Goal: Navigation & Orientation: Find specific page/section

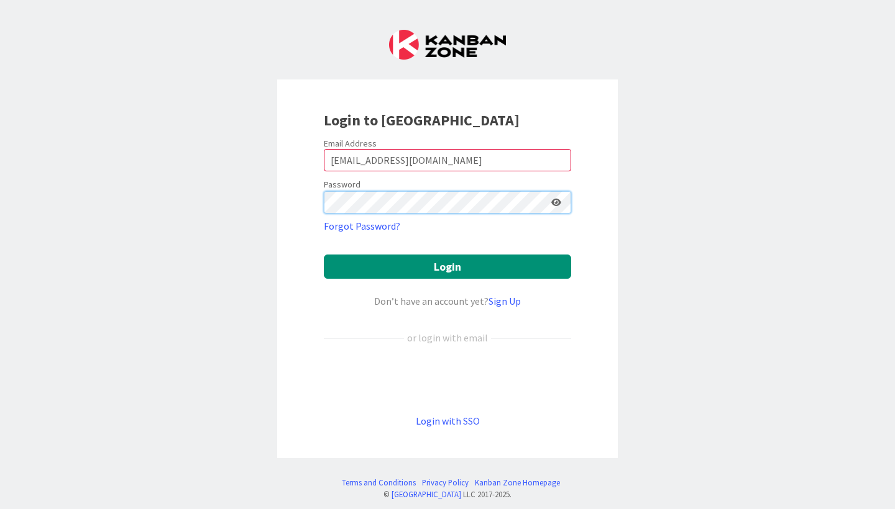
click at [447, 267] on button "Login" at bounding box center [447, 267] width 247 height 24
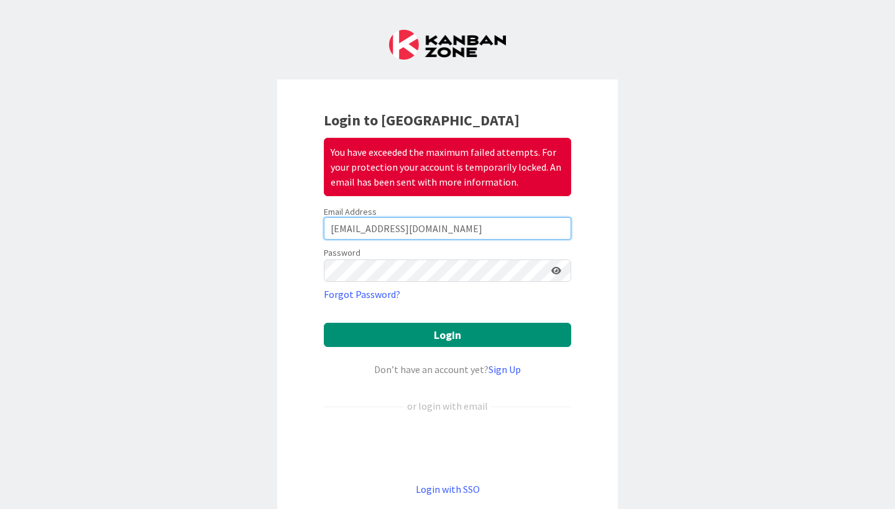
drag, startPoint x: 466, startPoint y: 231, endPoint x: 249, endPoint y: 231, distance: 216.8
click at [249, 231] on div "Login to [GEOGRAPHIC_DATA] You have exceeded the maximum failed attempts. For y…" at bounding box center [447, 254] width 895 height 509
type input "[EMAIL_ADDRESS][DOMAIN_NAME]"
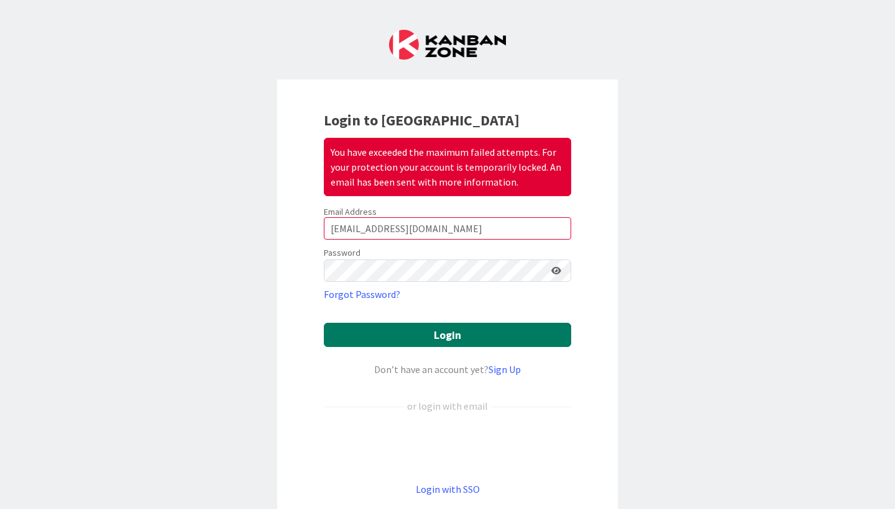
click at [370, 338] on button "Login" at bounding box center [447, 335] width 247 height 24
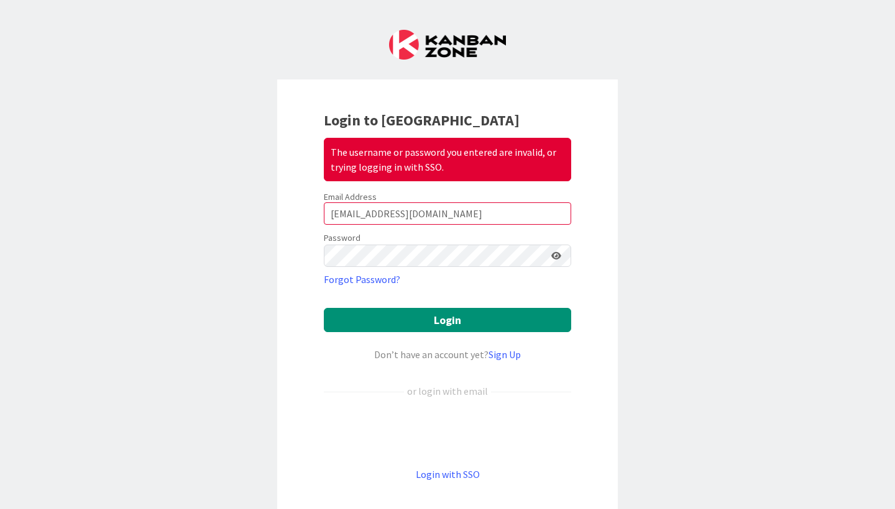
click at [414, 432] on div "Sign in with Google. Opens in new tab" at bounding box center [447, 432] width 247 height 27
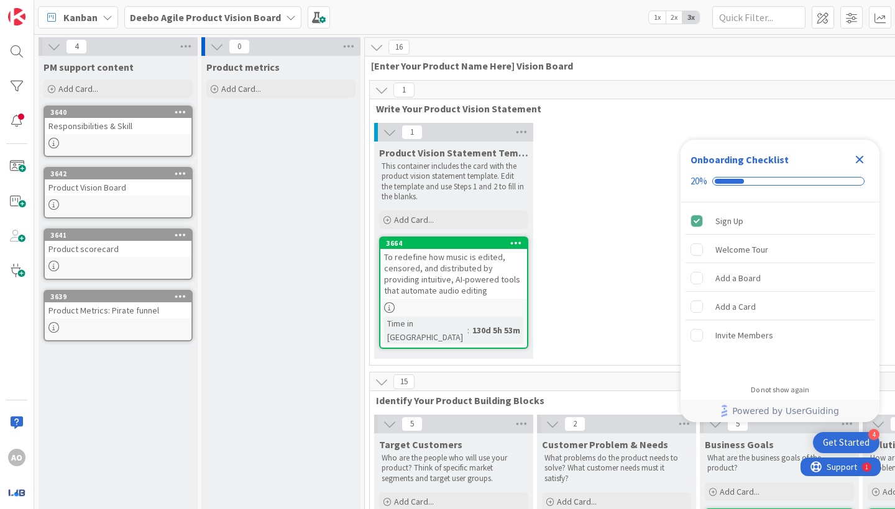
click at [859, 160] on icon "Close Checklist" at bounding box center [859, 160] width 8 height 8
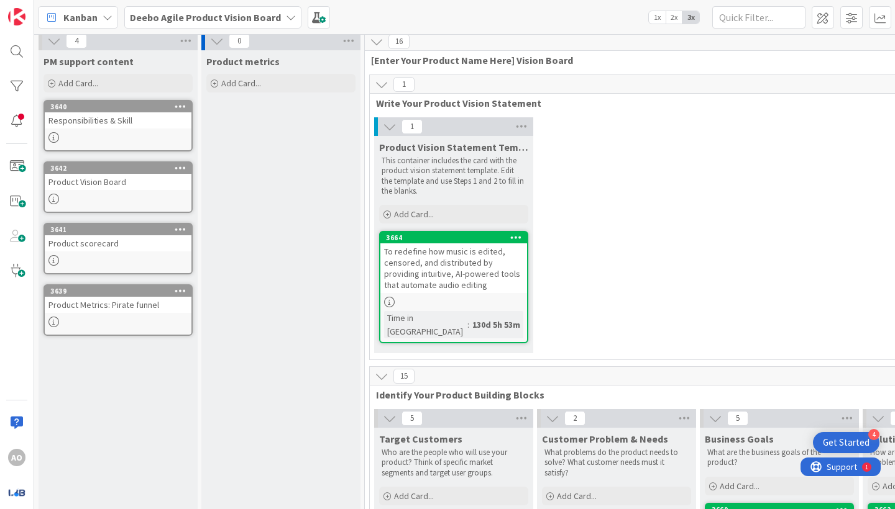
click at [237, 19] on b "Deebo Agile Product Vision Board" at bounding box center [205, 17] width 151 height 12
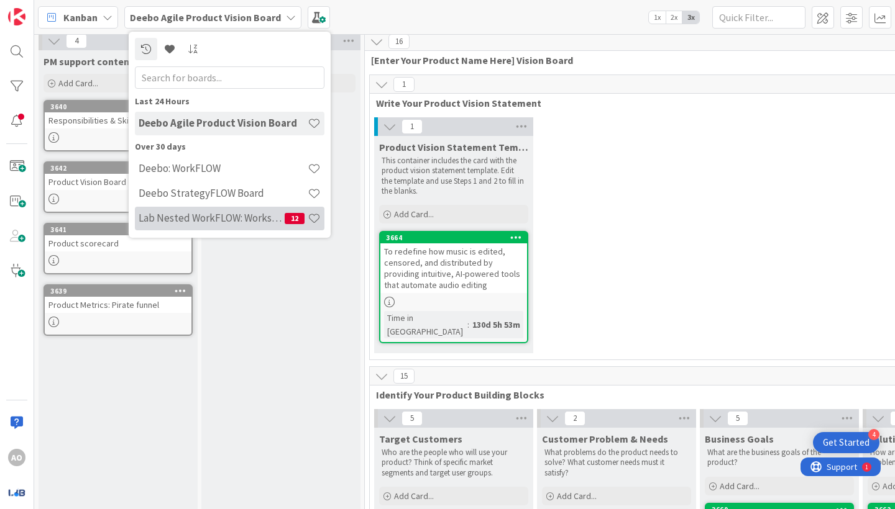
click at [232, 216] on h4 "Lab Nested WorkFLOW: Workshop" at bounding box center [212, 218] width 146 height 12
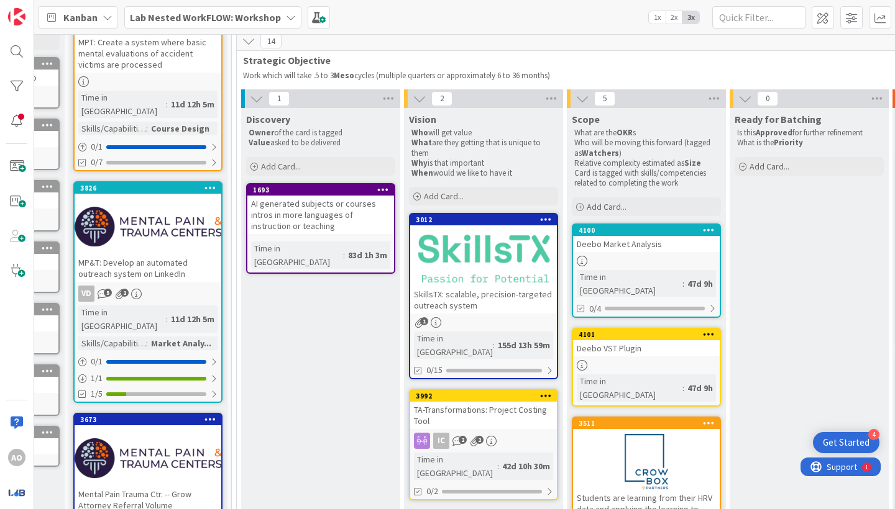
scroll to position [87, 133]
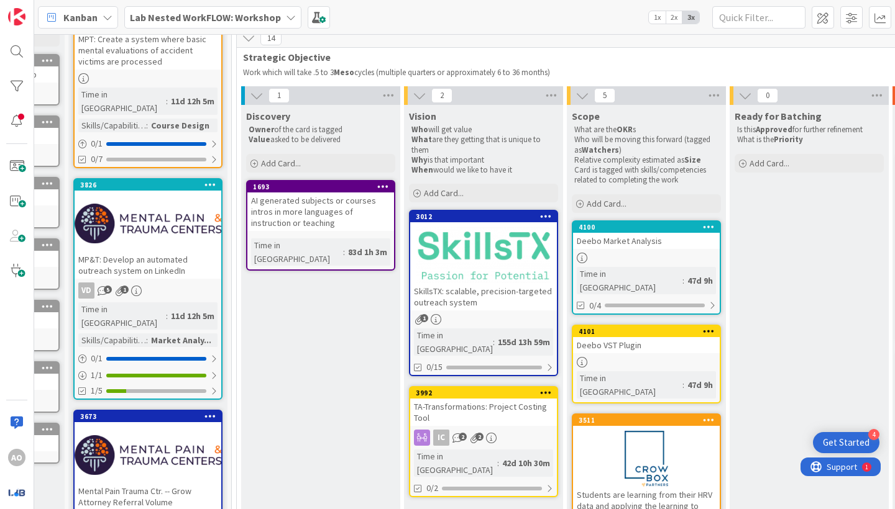
click at [627, 238] on div "Deebo Market Analysis" at bounding box center [646, 241] width 147 height 16
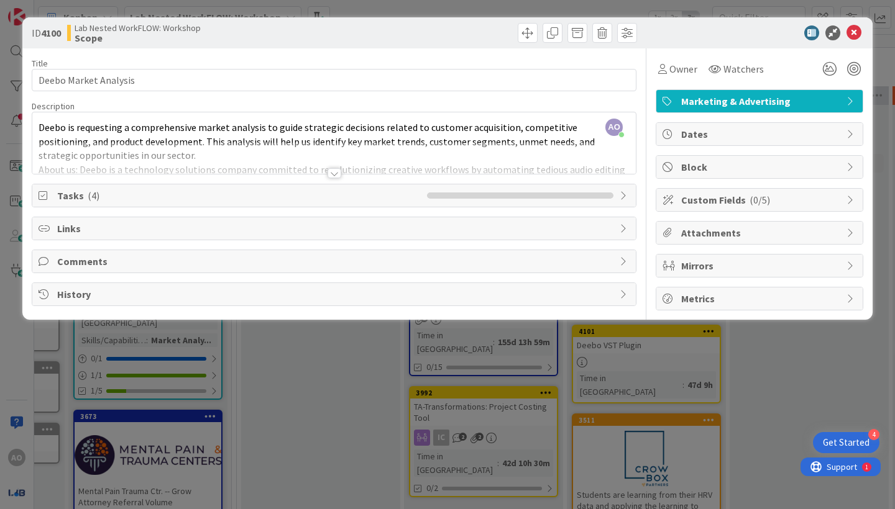
click at [327, 176] on div at bounding box center [334, 173] width 14 height 10
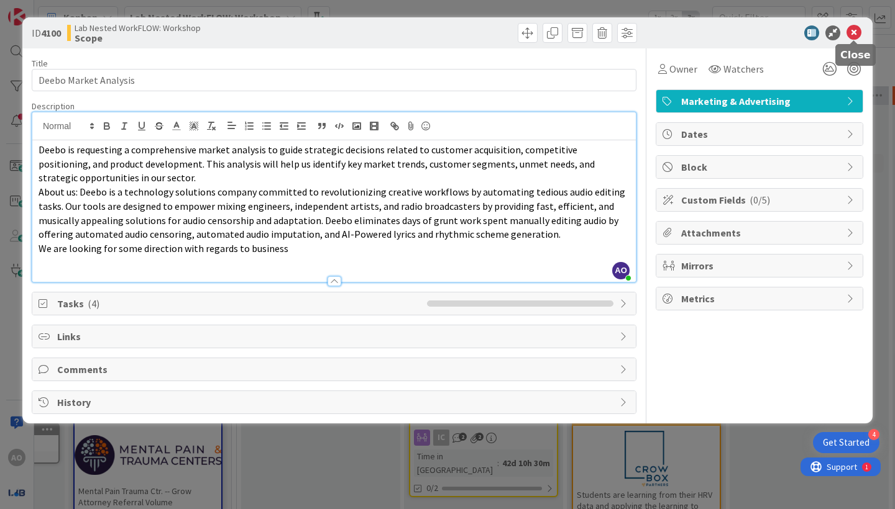
click at [850, 32] on icon at bounding box center [853, 32] width 15 height 15
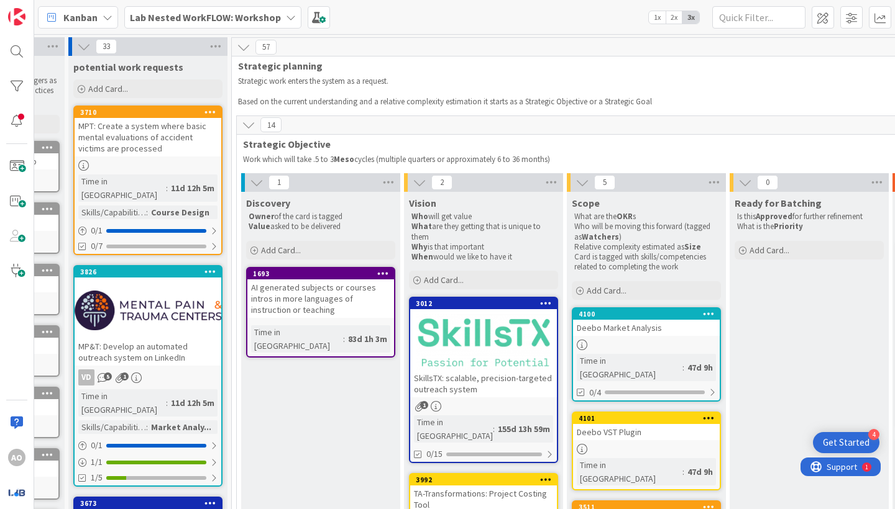
scroll to position [0, 133]
click at [633, 324] on div "Deebo Market Analysis" at bounding box center [646, 328] width 147 height 16
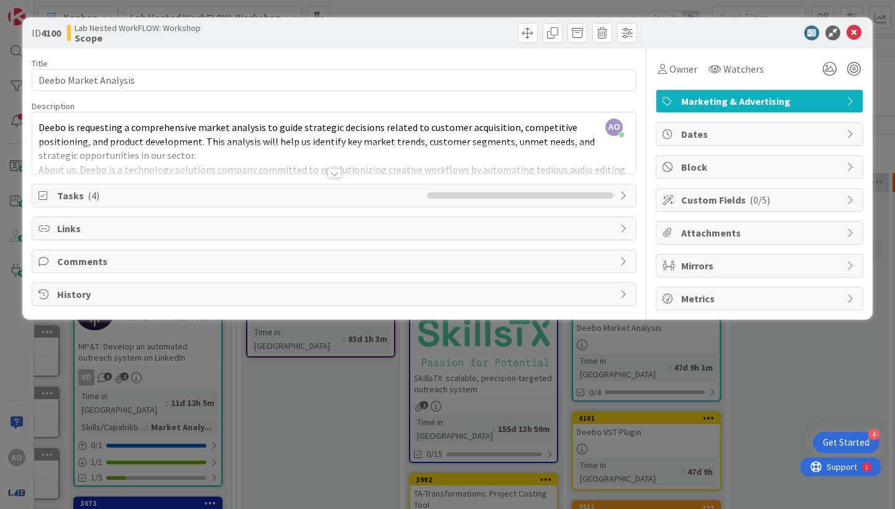
click at [326, 176] on div "Title 21 / 128 Deebo Market Analysis Description AO [PERSON_NAME] just joined D…" at bounding box center [334, 179] width 604 height 262
click at [331, 176] on div at bounding box center [334, 173] width 14 height 10
